Goal: Task Accomplishment & Management: Complete application form

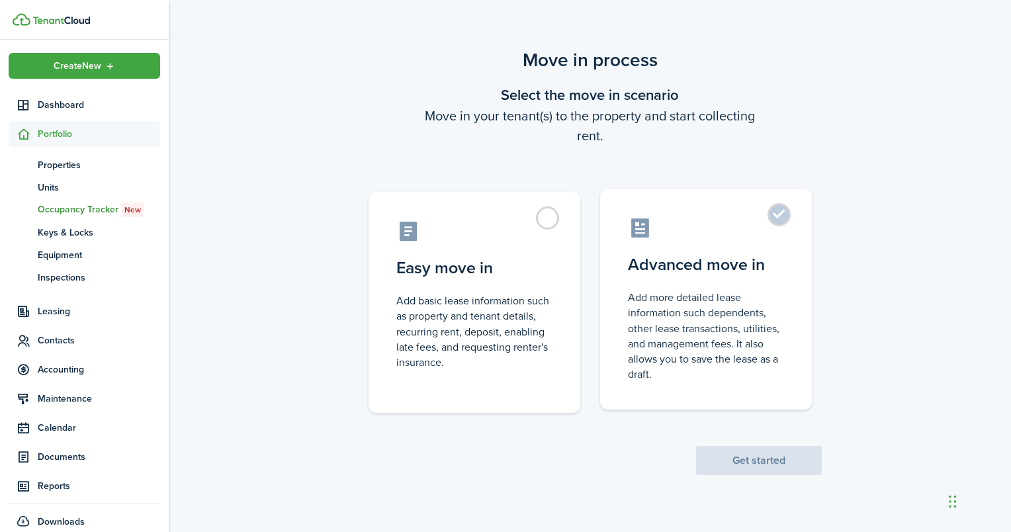
click at [700, 294] on control-radio-card-description "Add more detailed lease information such dependents, other lease transactions, …" at bounding box center [706, 336] width 156 height 92
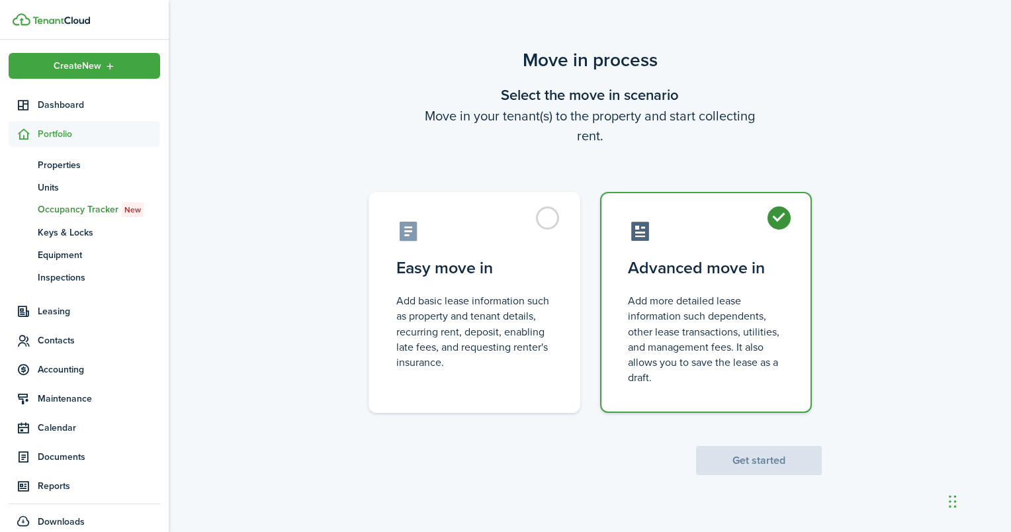
radio input "true"
click at [770, 458] on button "Get started" at bounding box center [759, 460] width 126 height 29
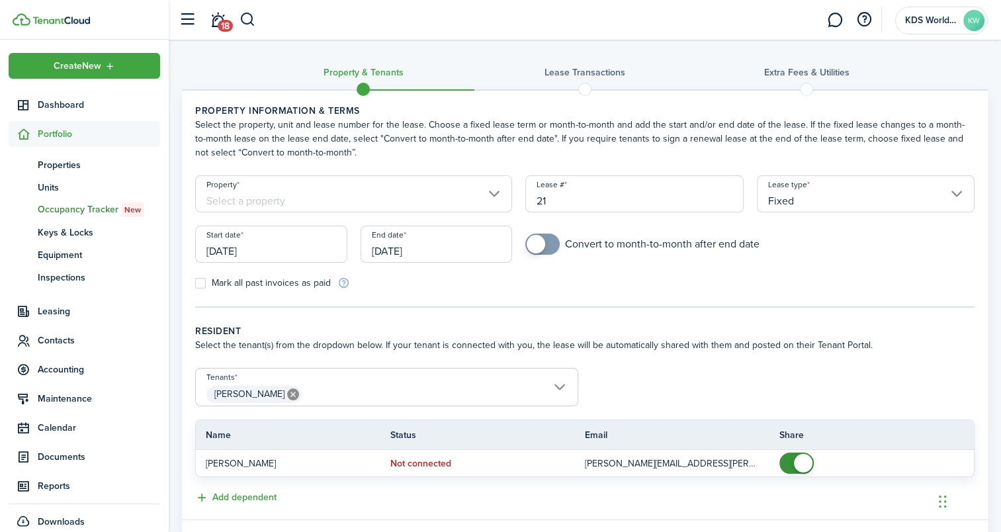
click at [286, 201] on input "Property" at bounding box center [353, 193] width 317 height 37
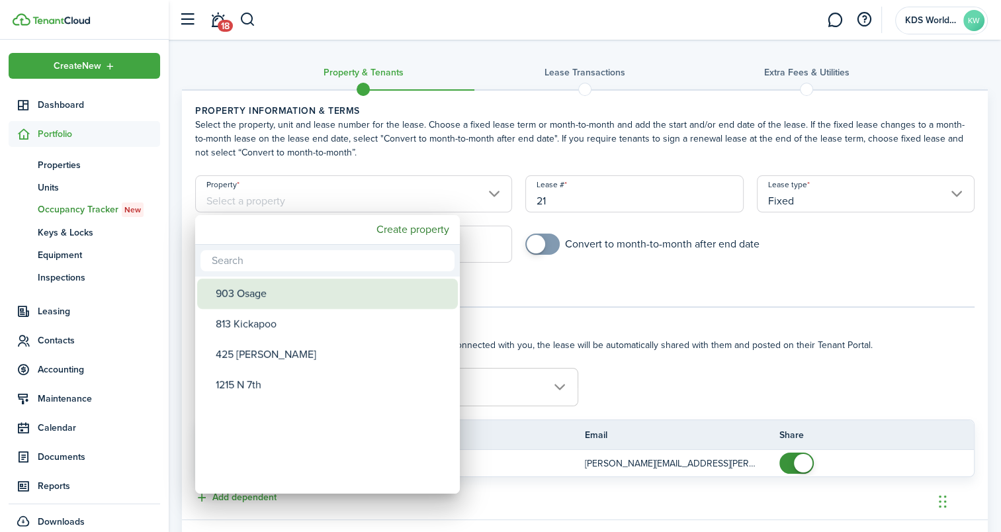
click at [290, 283] on div "903 Osage" at bounding box center [333, 294] width 234 height 30
type input "903 Osage"
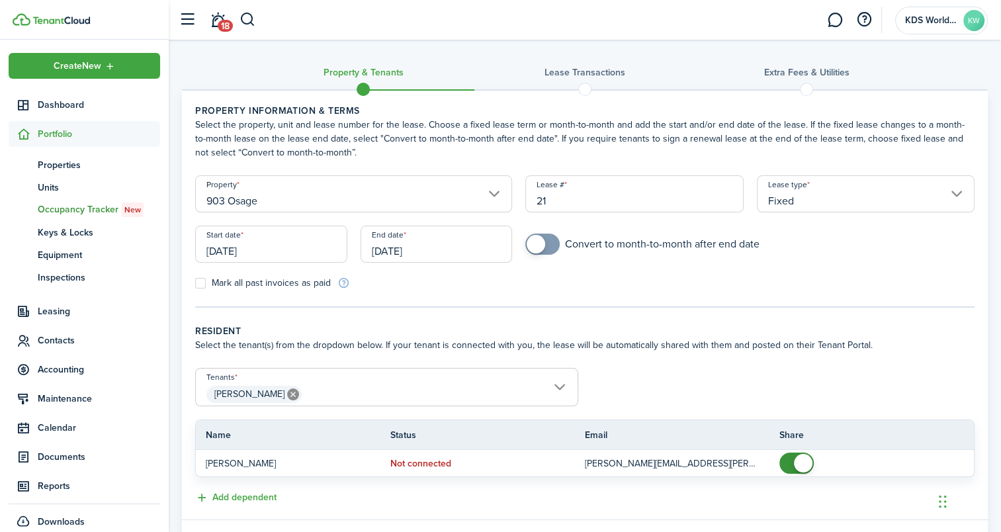
click at [273, 283] on label "Mark all past invoices as paid" at bounding box center [263, 283] width 136 height 11
click at [195, 283] on input "Mark all past invoices as paid" at bounding box center [195, 283] width 1 height 1
checkbox input "true"
click at [267, 242] on input "[DATE]" at bounding box center [271, 244] width 152 height 37
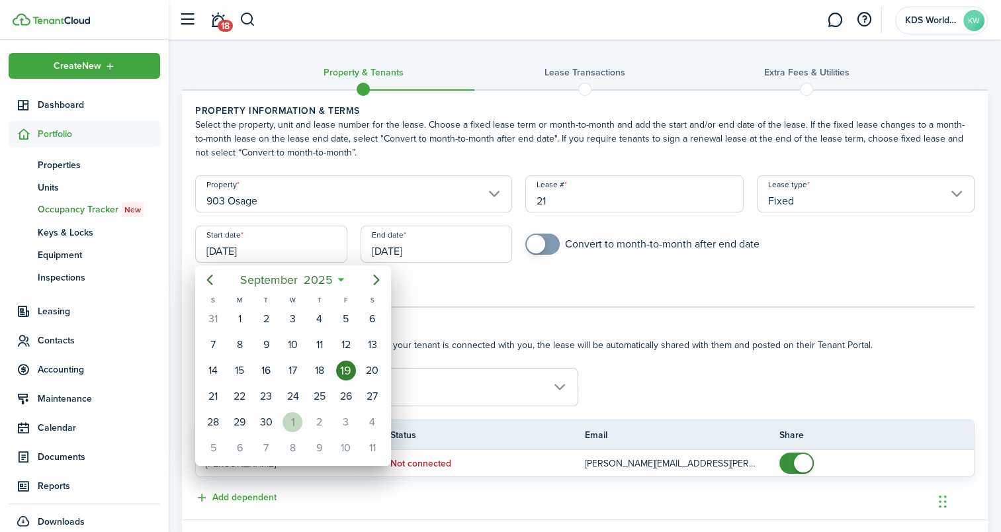
click at [305, 420] on div "[DATE]" at bounding box center [292, 422] width 26 height 25
type input "[DATE]"
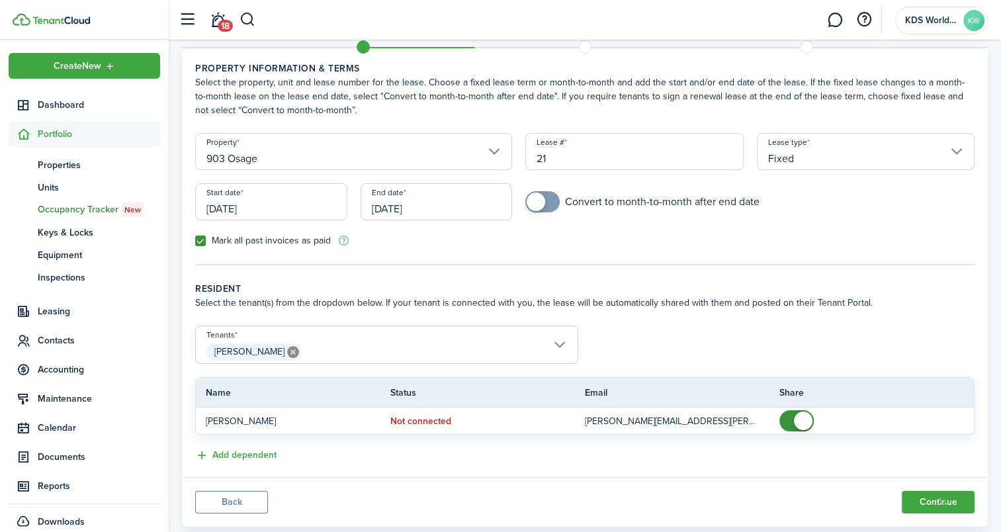
scroll to position [71, 0]
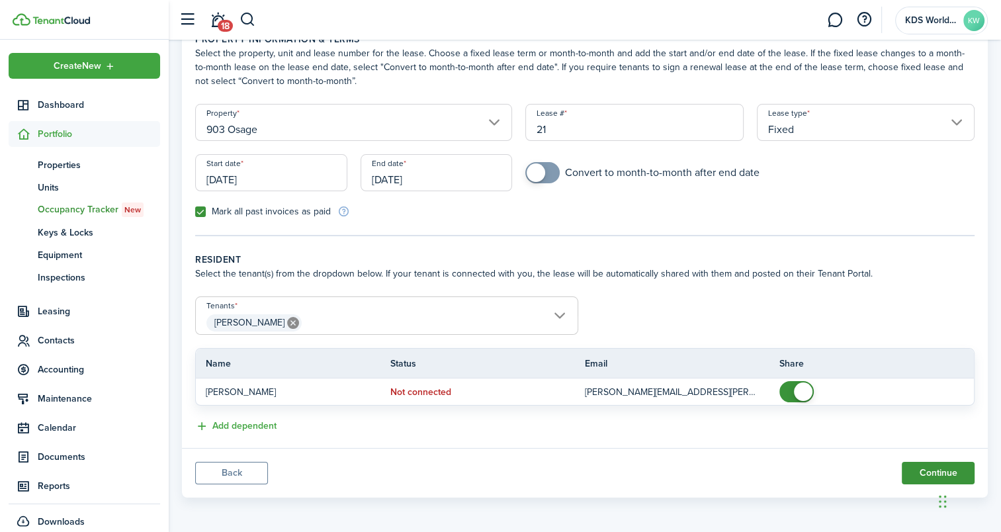
click at [953, 468] on button "Continue" at bounding box center [938, 473] width 73 height 23
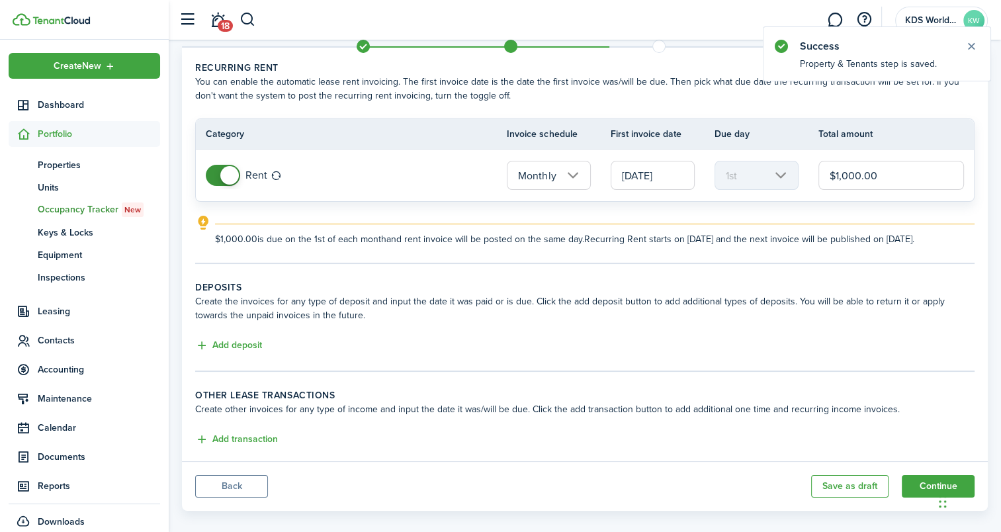
scroll to position [56, 0]
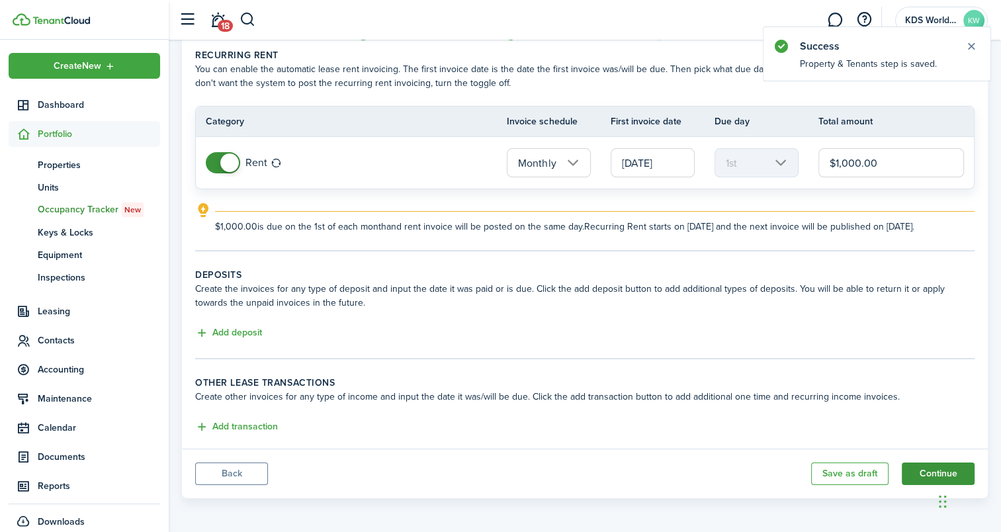
click at [921, 471] on button "Continue" at bounding box center [938, 474] width 73 height 23
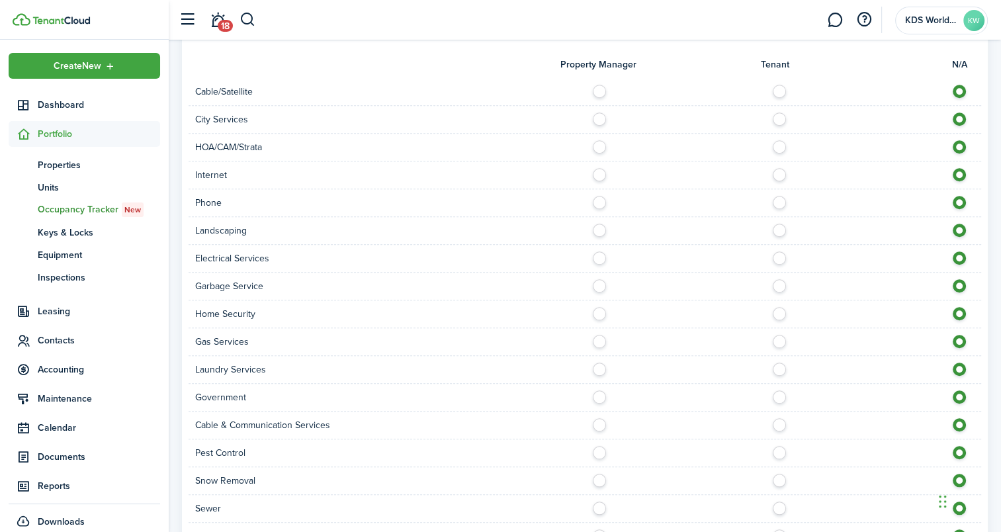
scroll to position [1162, 0]
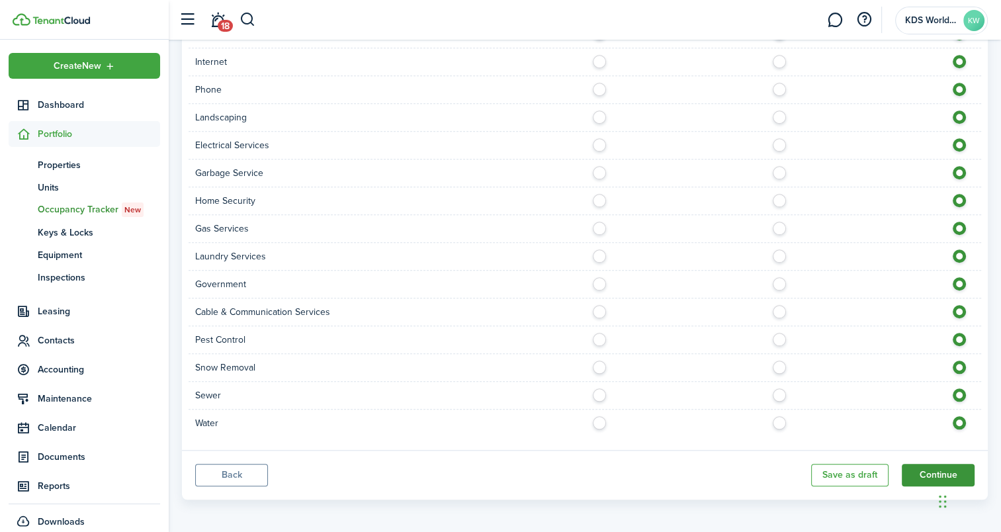
click at [926, 466] on button "Continue" at bounding box center [938, 475] width 73 height 23
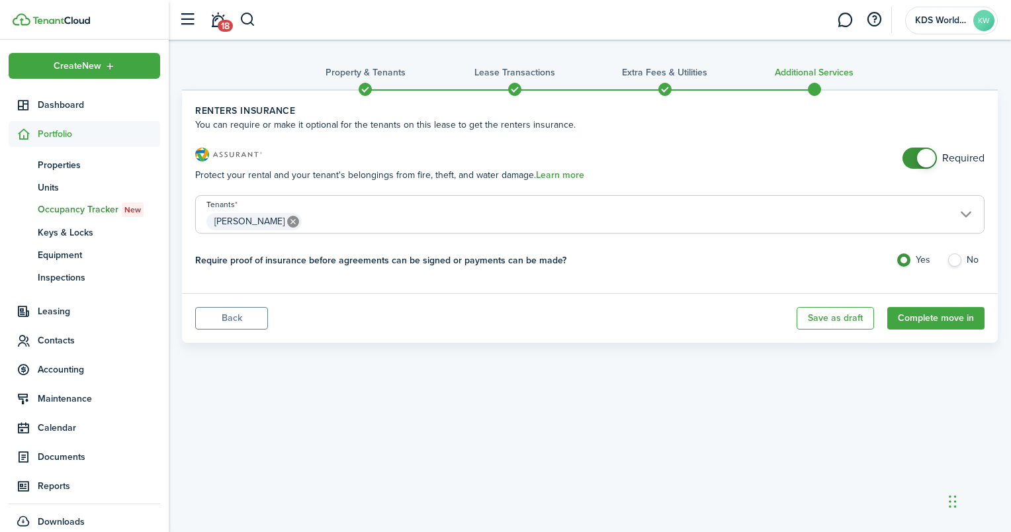
checkbox input "false"
click at [913, 162] on span at bounding box center [919, 158] width 13 height 21
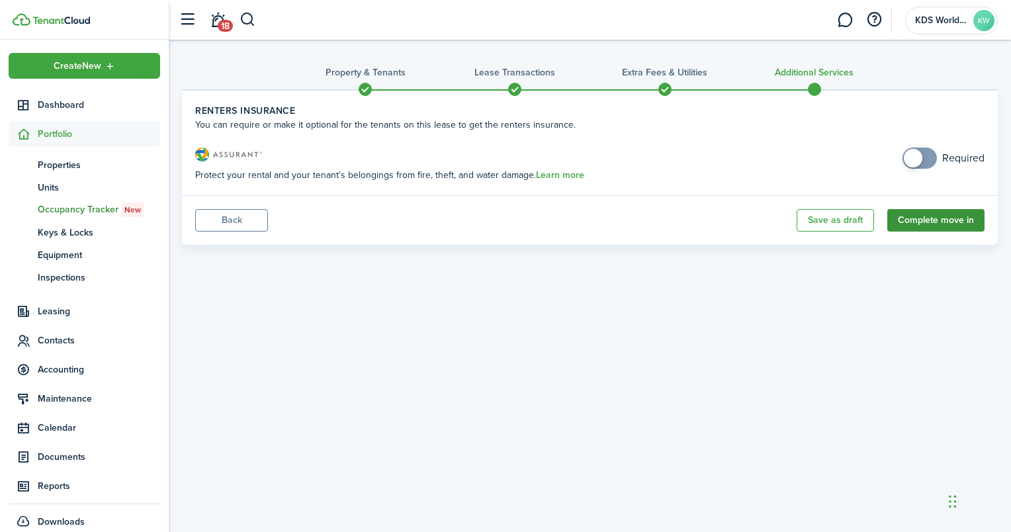
click at [919, 217] on button "Complete move in" at bounding box center [936, 220] width 97 height 23
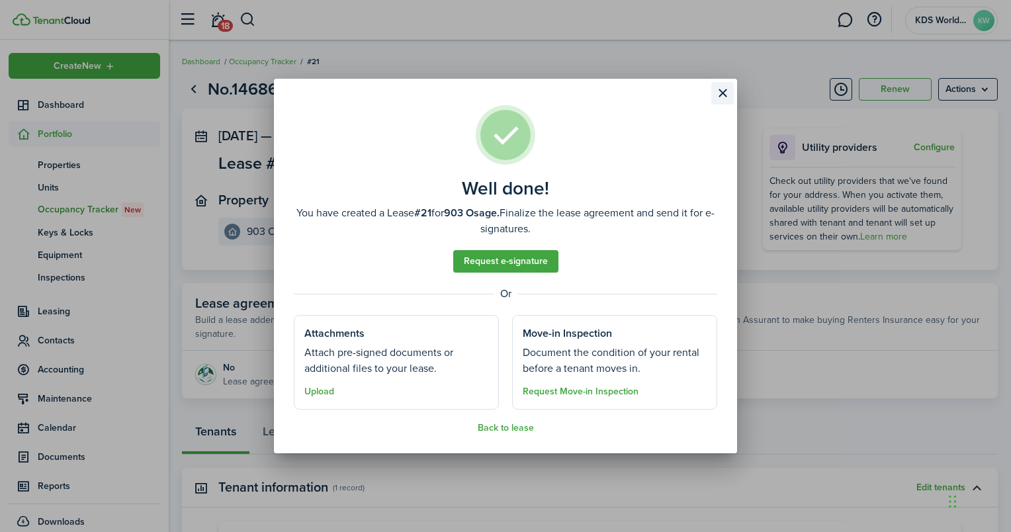
click at [729, 93] on button "Close modal" at bounding box center [723, 93] width 23 height 23
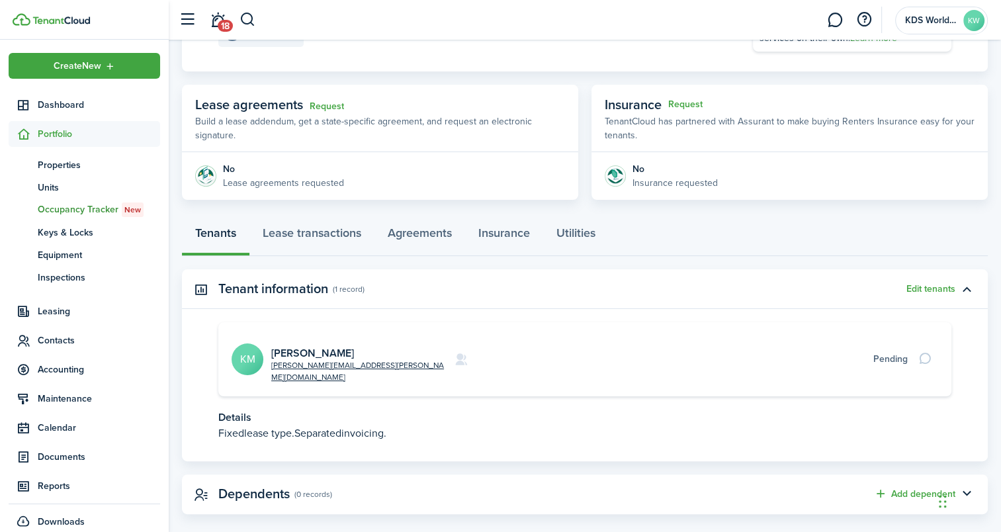
scroll to position [201, 0]
